Goal: Information Seeking & Learning: Learn about a topic

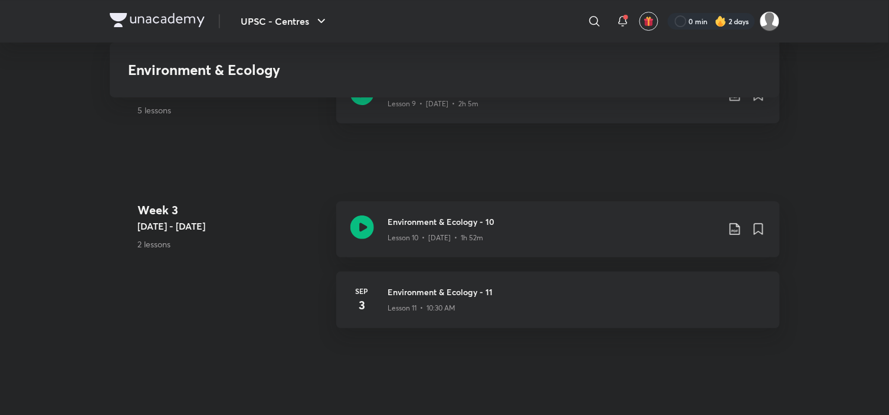
click at [139, 15] on img at bounding box center [157, 20] width 95 height 14
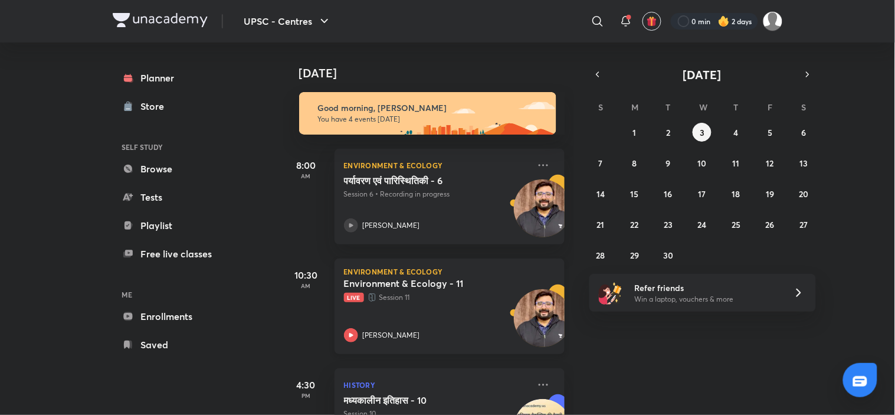
click at [476, 297] on p "Live Session 11" at bounding box center [436, 297] width 185 height 12
